Goal: Task Accomplishment & Management: Manage account settings

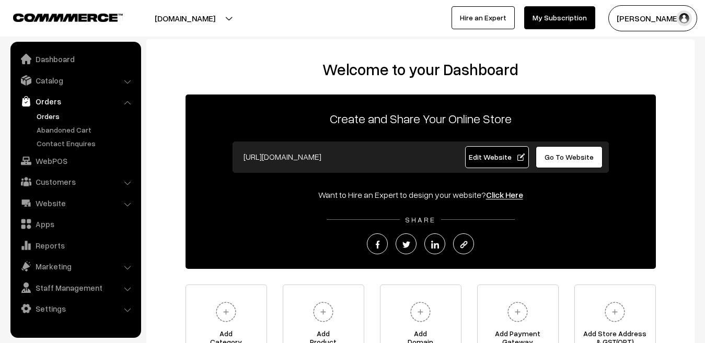
click at [45, 114] on link "Orders" at bounding box center [85, 116] width 103 height 11
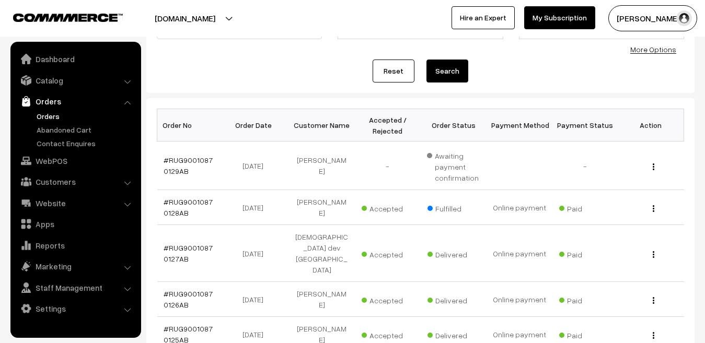
scroll to position [144, 0]
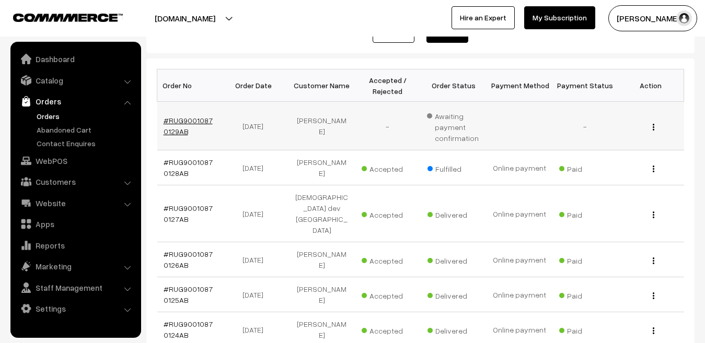
click at [180, 121] on link "#RUG90010870129AB" at bounding box center [187, 126] width 49 height 20
